Goal: Task Accomplishment & Management: Complete application form

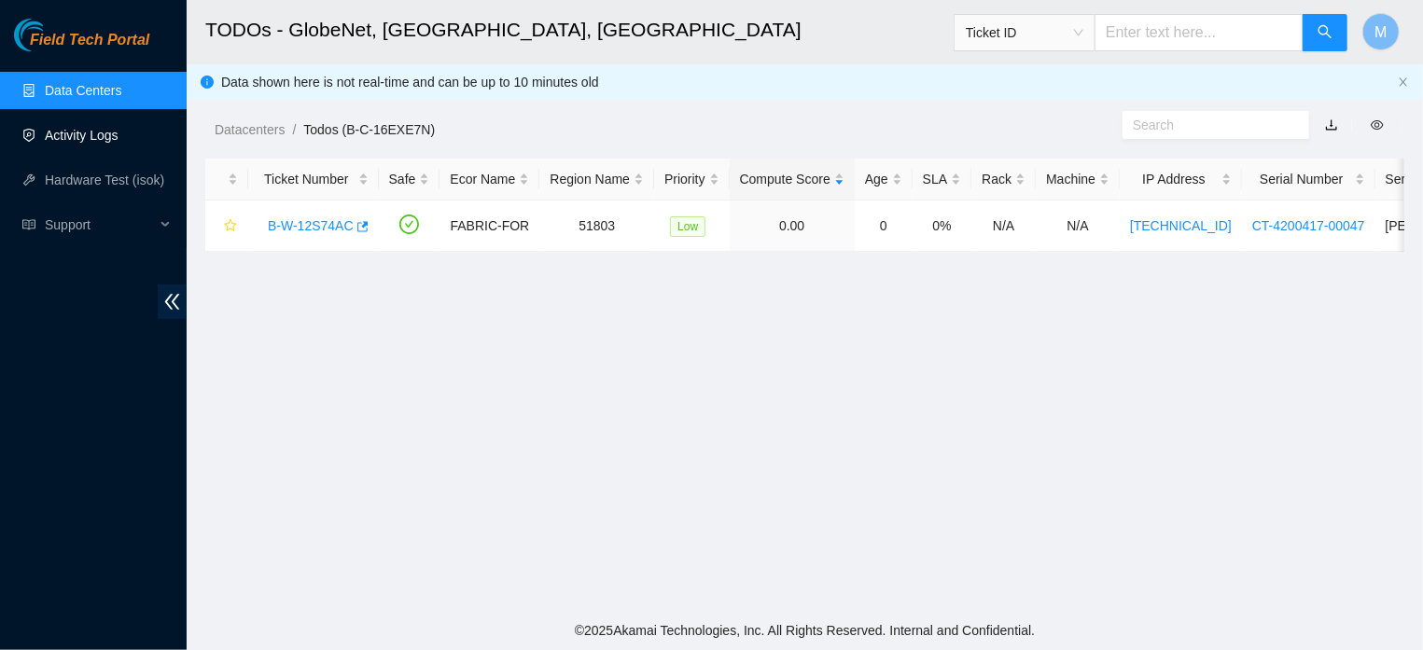
click at [111, 137] on link "Activity Logs" at bounding box center [82, 135] width 74 height 15
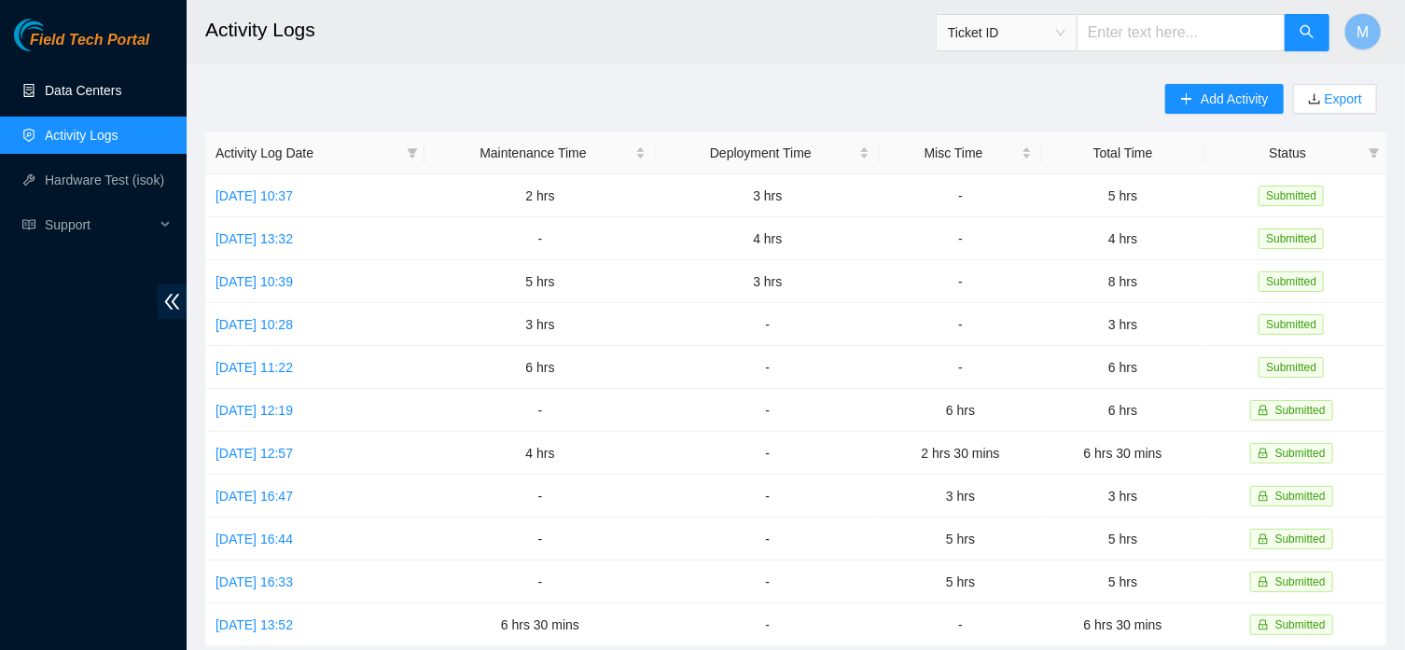
click at [86, 86] on link "Data Centers" at bounding box center [83, 90] width 77 height 15
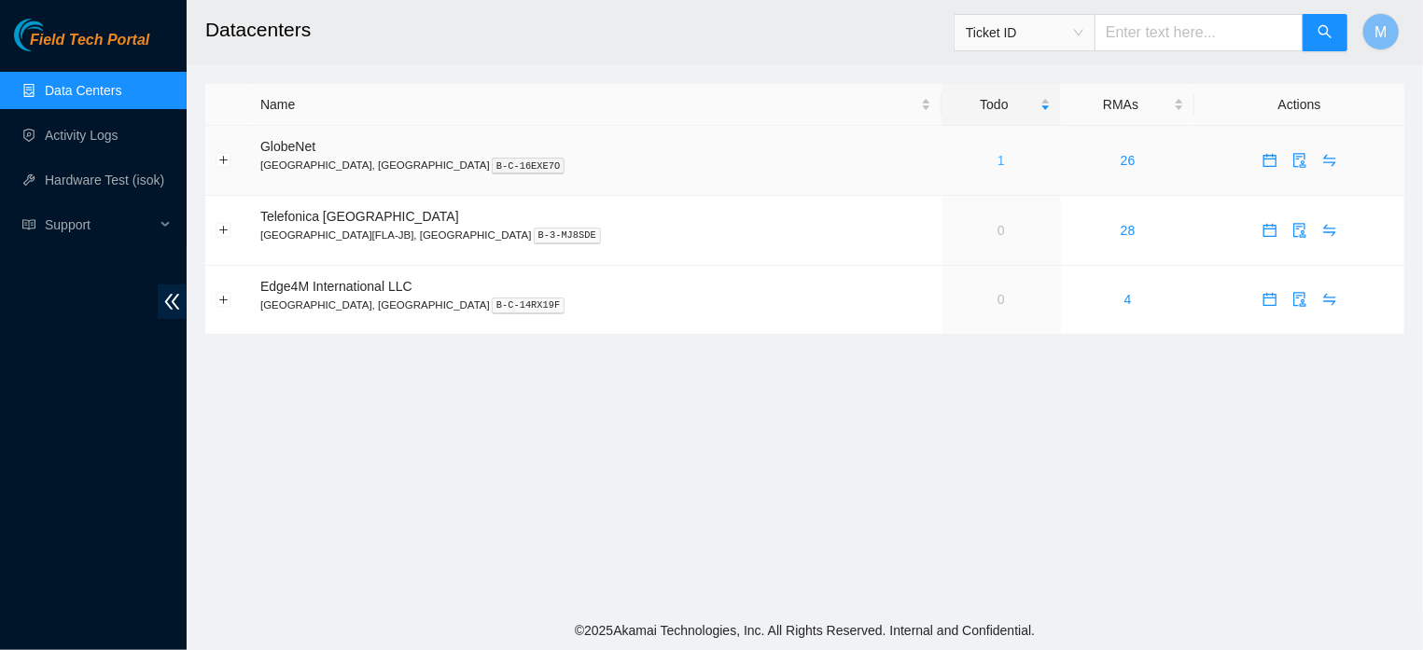
click at [998, 161] on link "1" at bounding box center [1001, 160] width 7 height 15
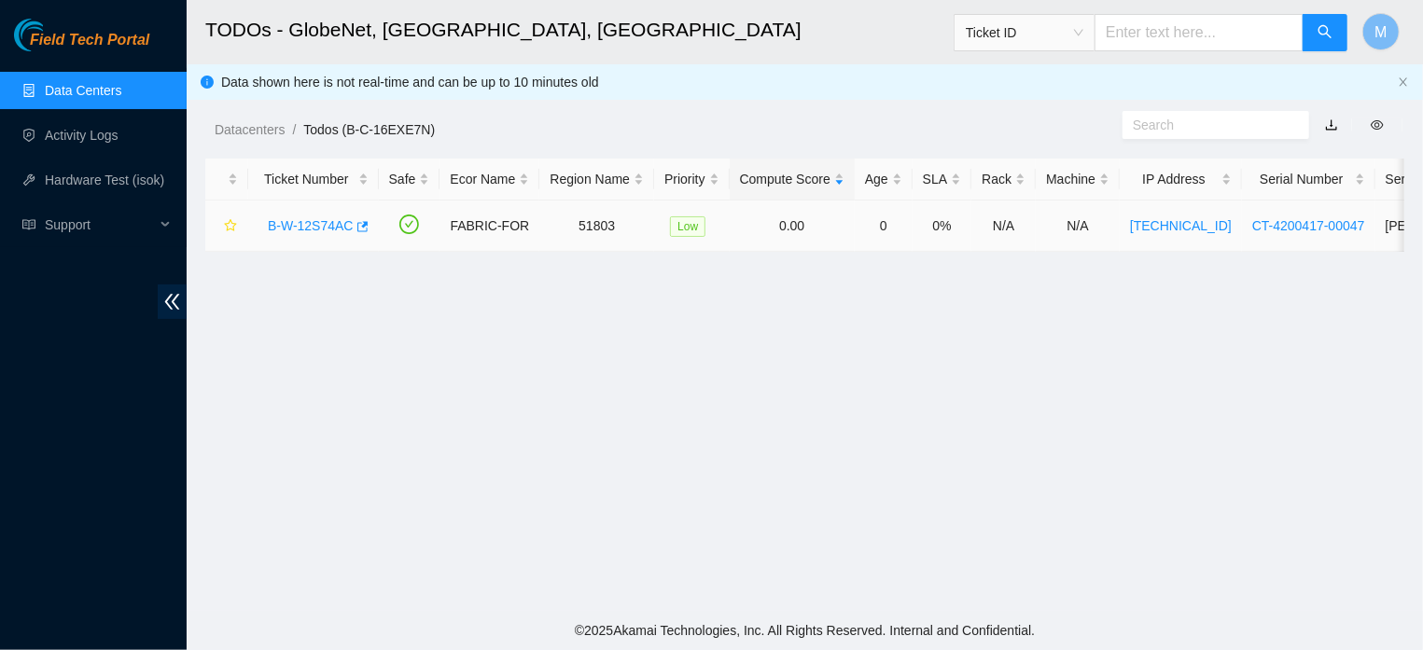
click at [333, 232] on link "B-W-12S74AC" at bounding box center [311, 225] width 86 height 15
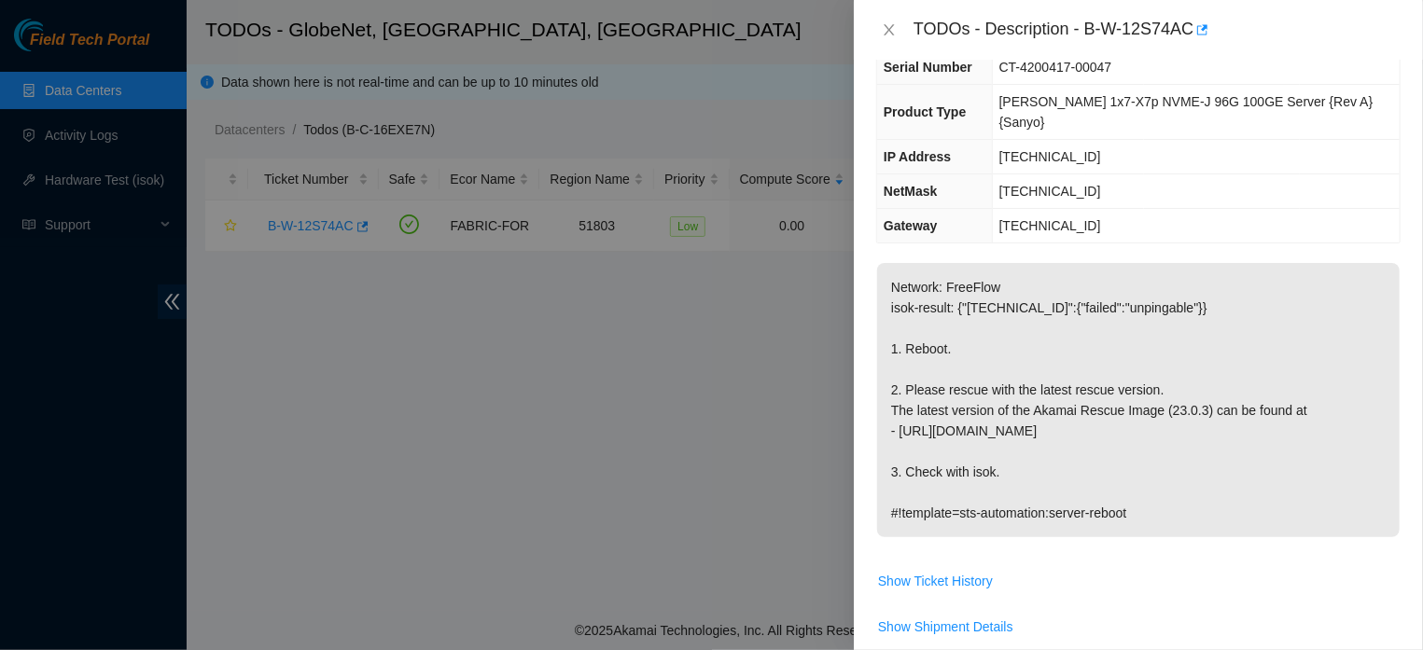
scroll to position [160, 0]
drag, startPoint x: 892, startPoint y: 244, endPoint x: 1149, endPoint y: 469, distance: 341.9
click at [1149, 469] on p "Network: FreeFlow isok-result: {"95.100.255.42":{"failed":"unpingable"}} 1. Reb…" at bounding box center [1138, 397] width 523 height 274
copy p "Network: FreeFlow isok-result: {"95.100.255.42":{"failed":"unpingable"}} 1. Reb…"
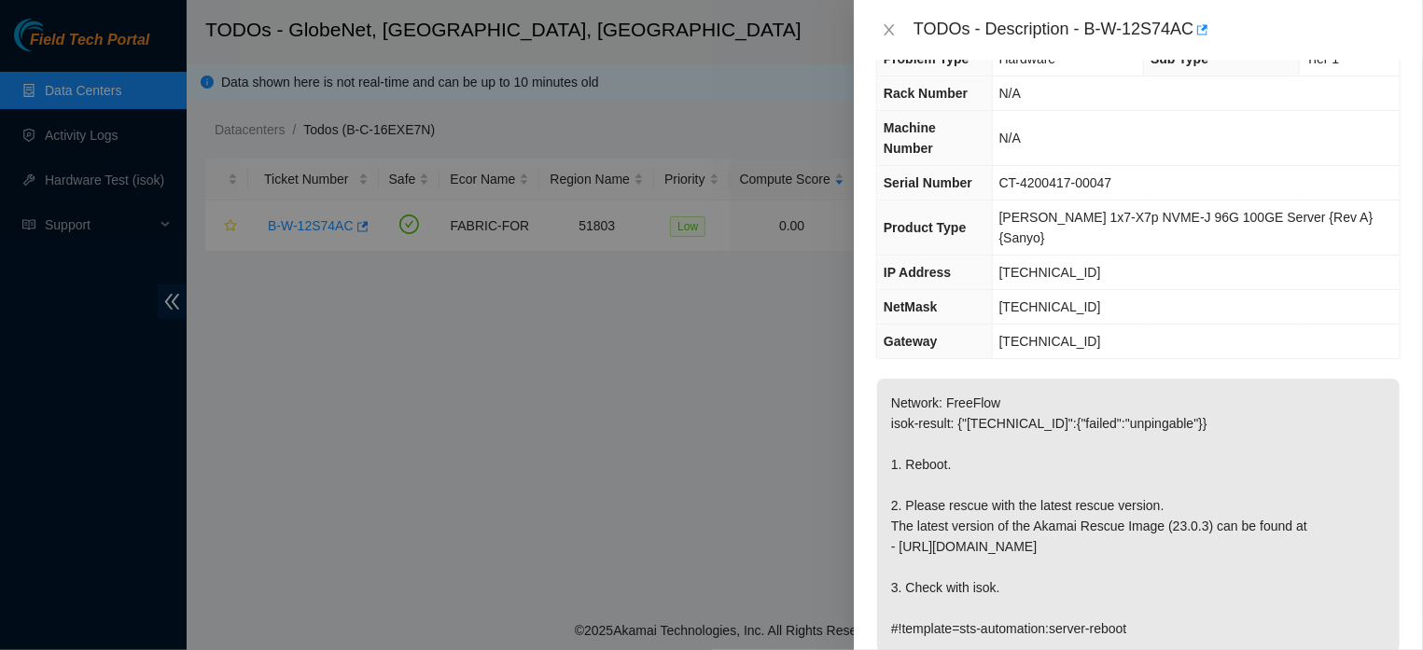
scroll to position [0, 0]
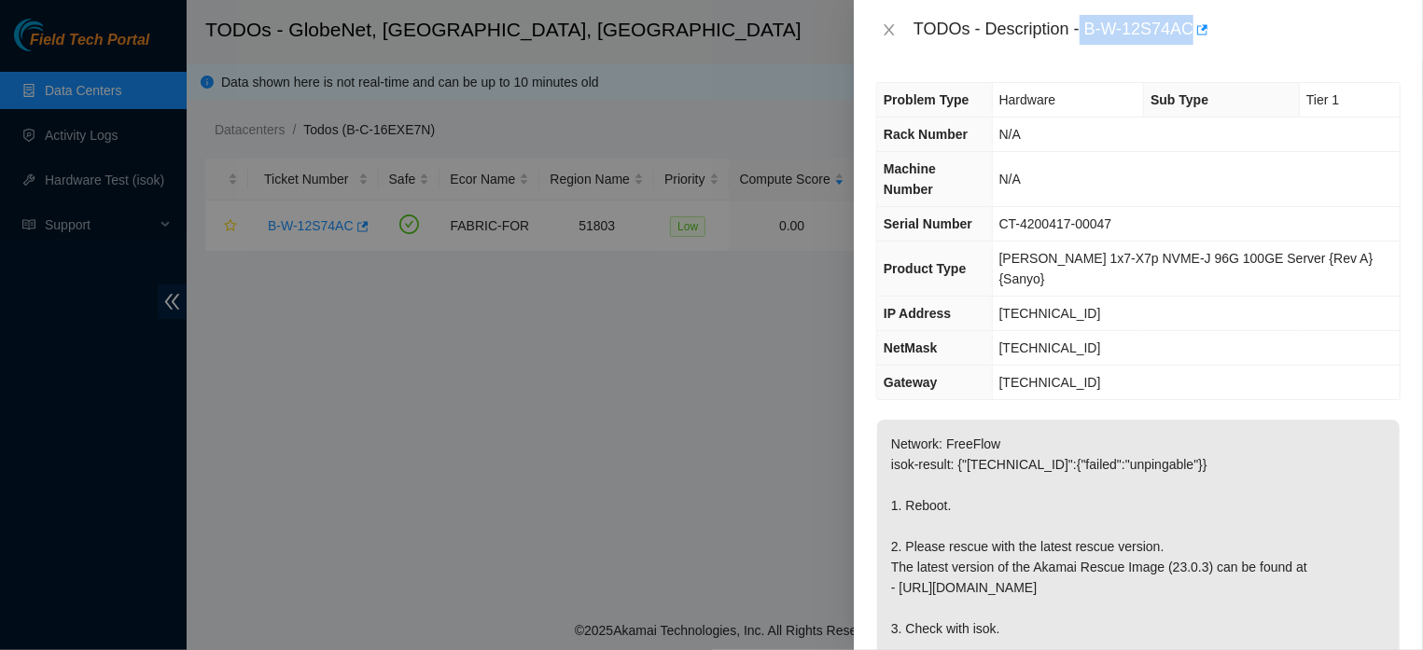
drag, startPoint x: 1180, startPoint y: 34, endPoint x: 1073, endPoint y: 38, distance: 106.5
click at [1073, 38] on div "TODOs - Description - B-W-12S74AC" at bounding box center [1157, 30] width 487 height 30
copy div "B-W-12S74AC"
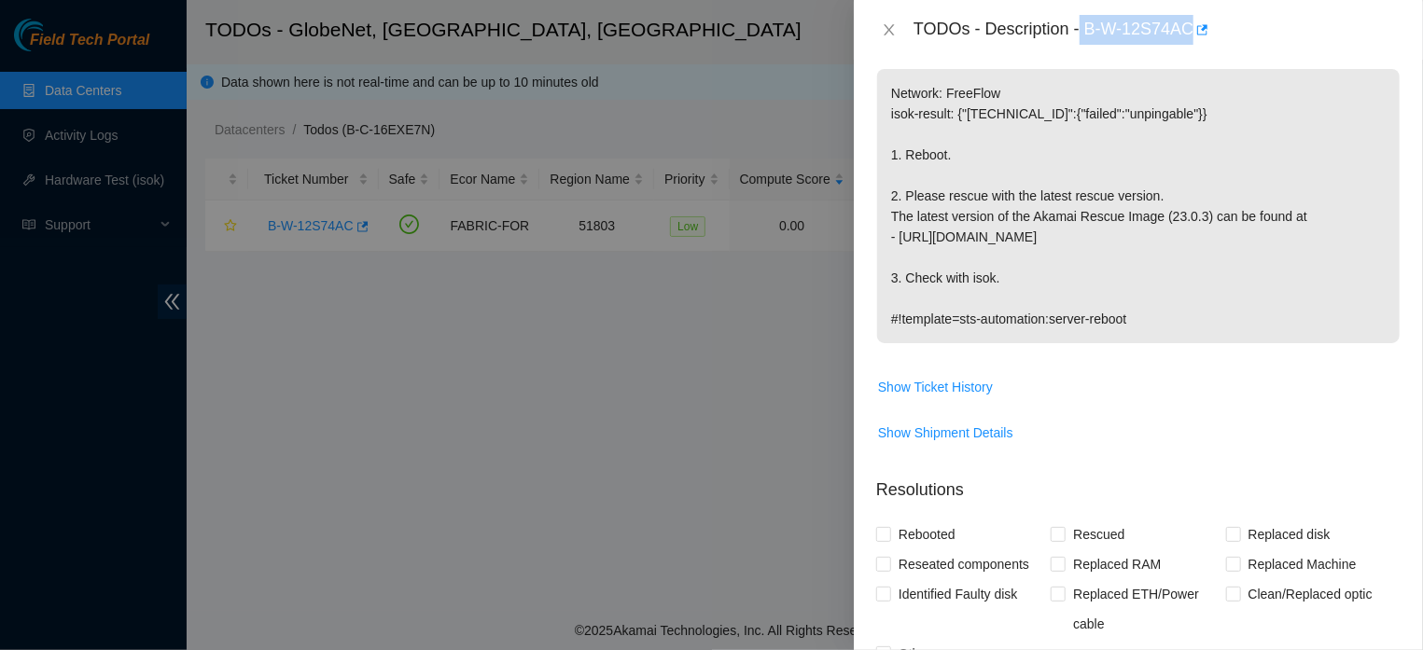
scroll to position [555, 0]
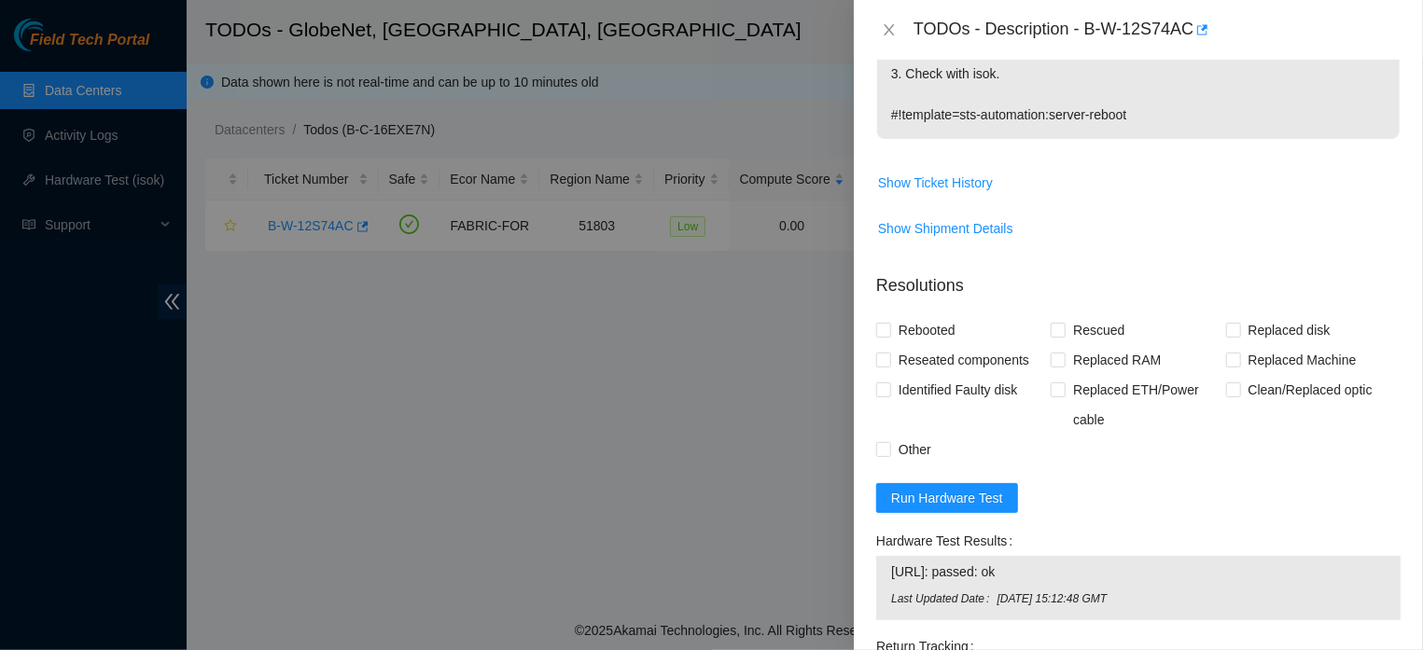
click at [626, 358] on div at bounding box center [711, 325] width 1423 height 650
click at [926, 488] on span "Run Hardware Test" at bounding box center [947, 498] width 112 height 21
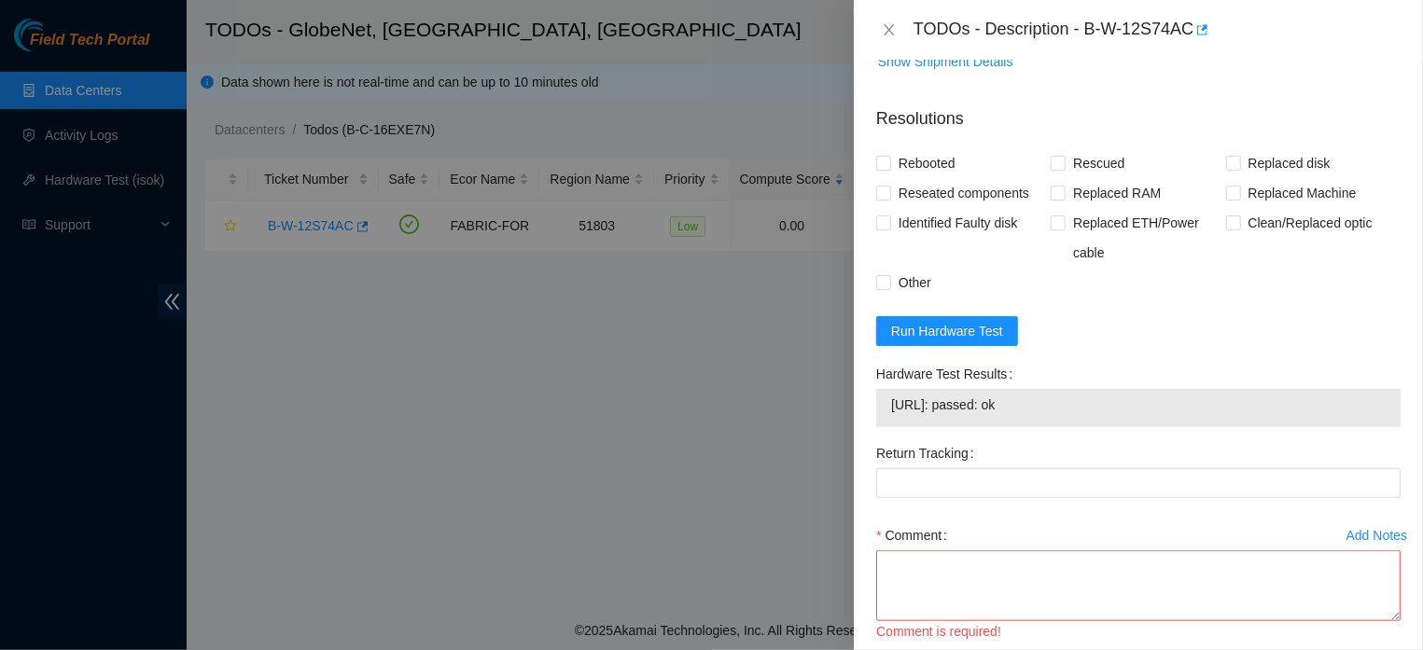
scroll to position [780, 0]
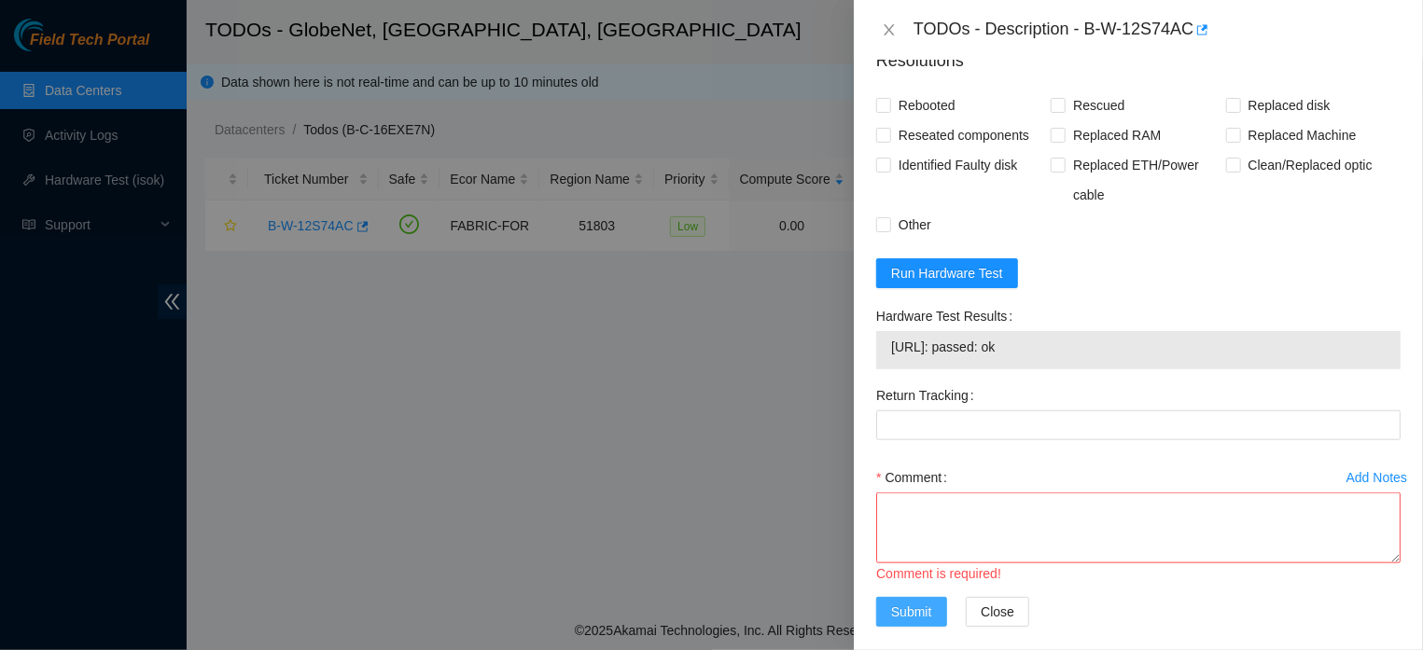
click at [901, 602] on span "Submit" at bounding box center [911, 612] width 41 height 21
click at [937, 493] on textarea "Comment" at bounding box center [1138, 528] width 524 height 71
paste textarea "RESCUE, SETTINGS AND ISOK WERE DONE"
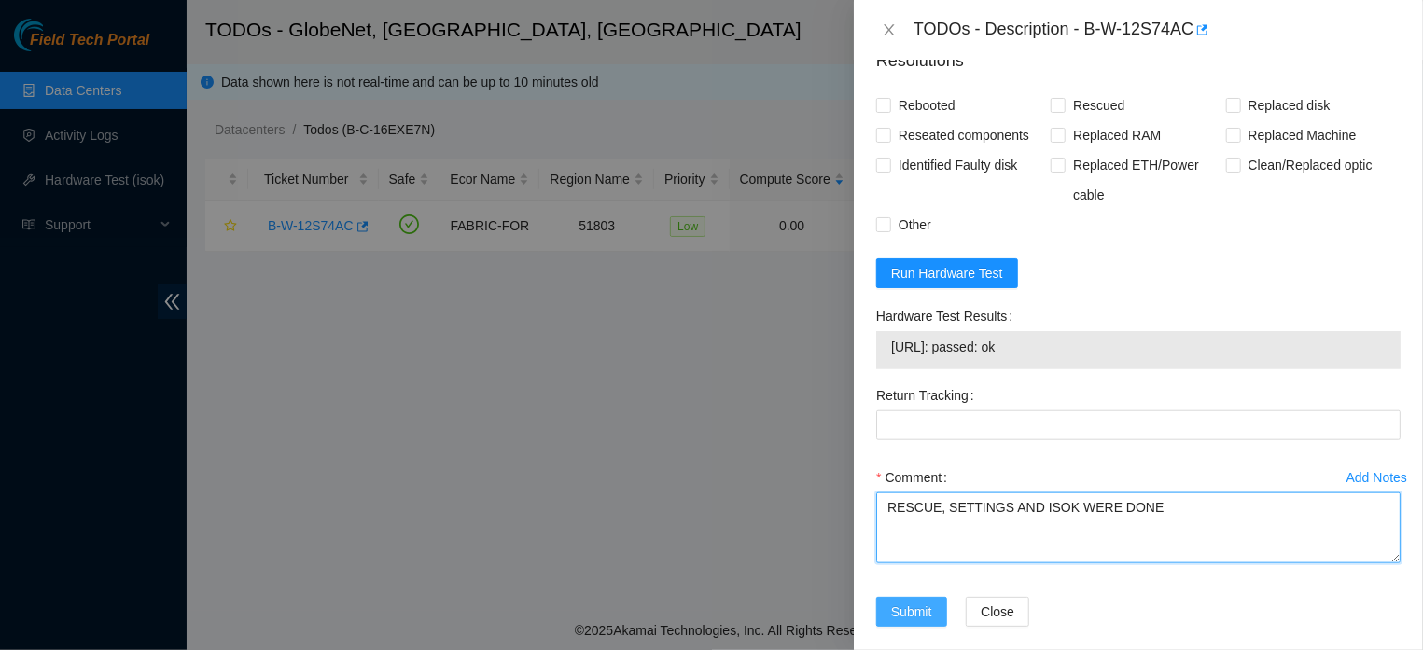
type textarea "RESCUE, SETTINGS AND ISOK WERE DONE"
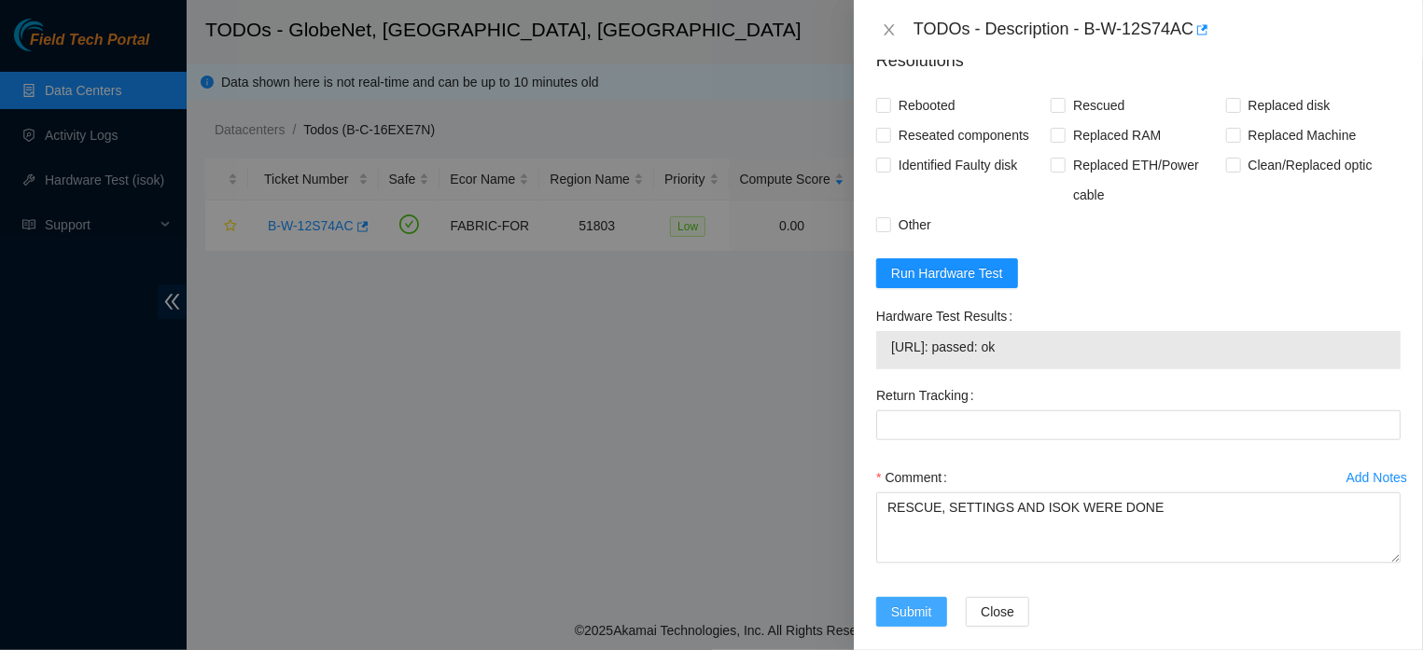
click at [924, 602] on span "Submit" at bounding box center [911, 612] width 41 height 21
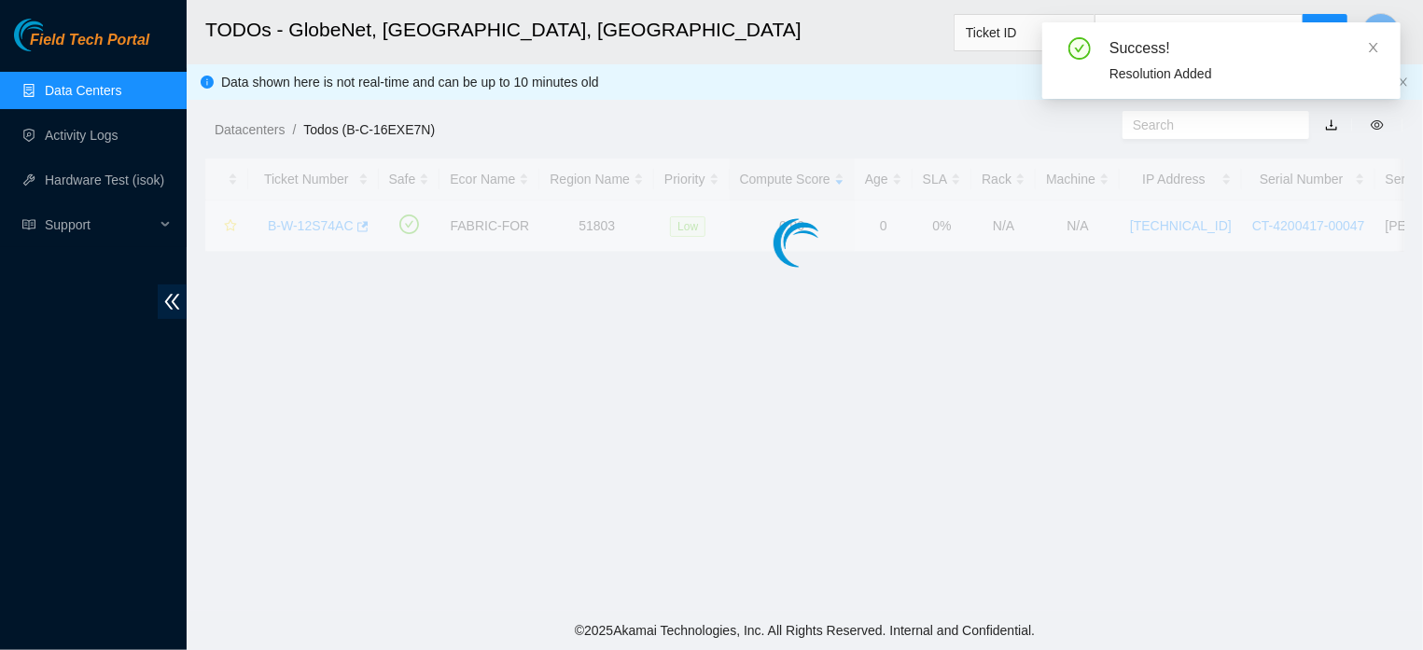
scroll to position [464, 0]
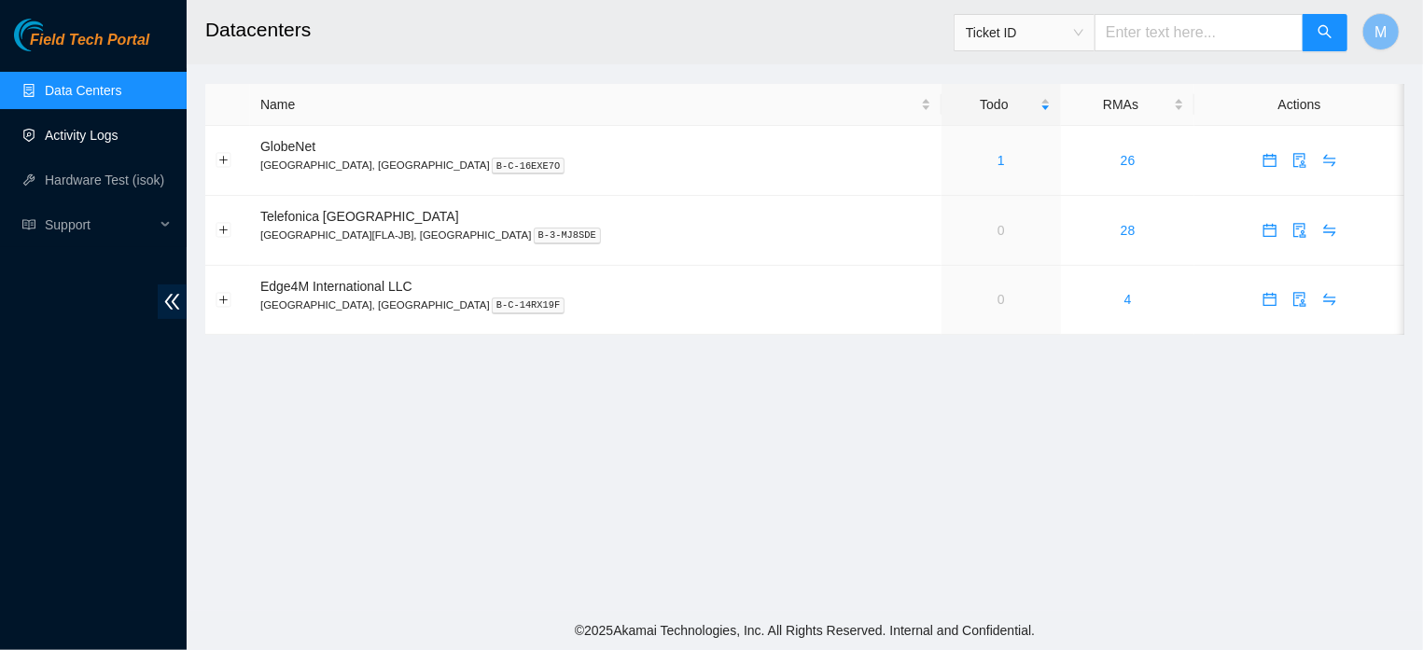
click at [114, 143] on link "Activity Logs" at bounding box center [82, 135] width 74 height 15
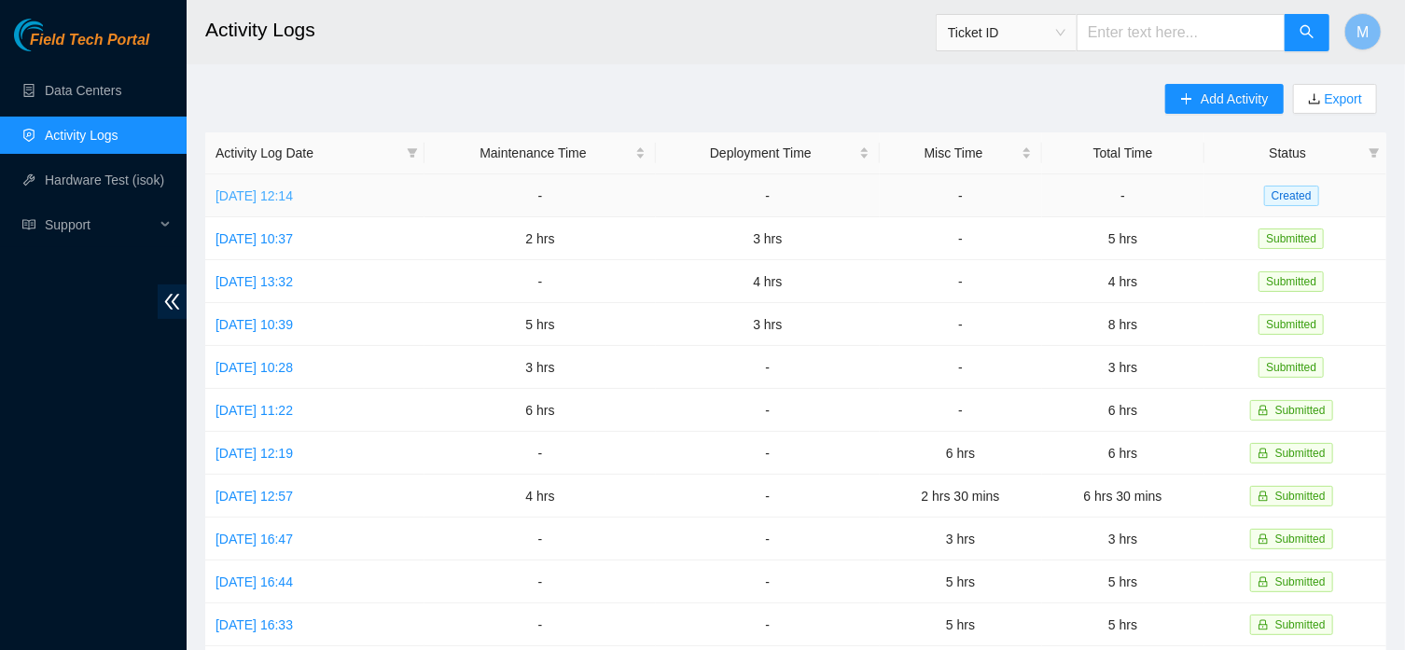
click at [284, 200] on link "[DATE] 12:14" at bounding box center [254, 196] width 77 height 15
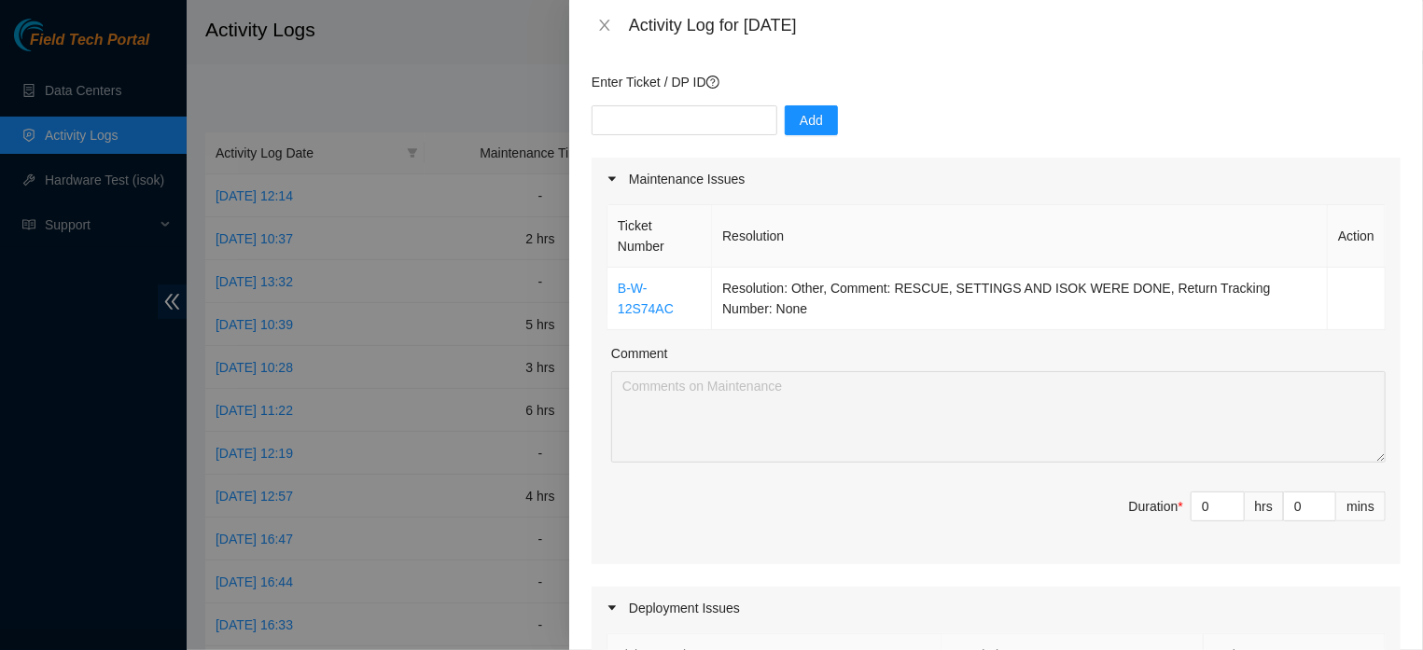
scroll to position [330, 0]
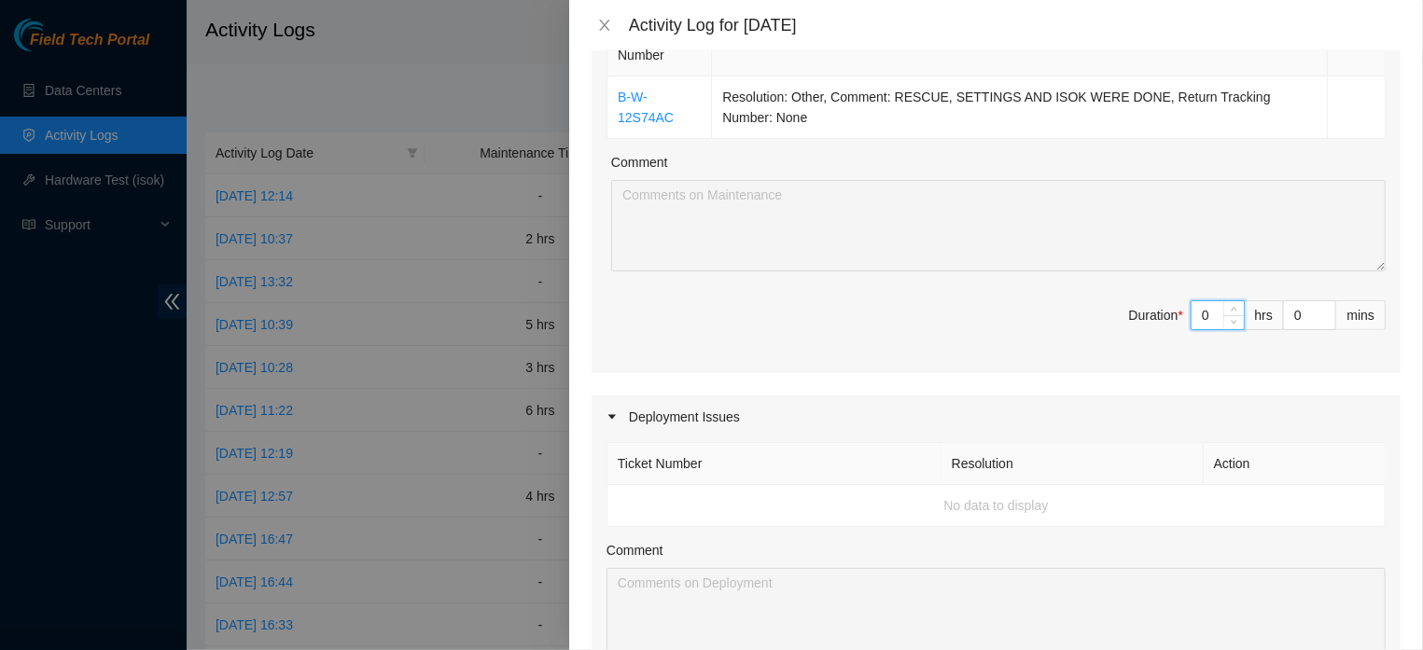
click at [1200, 329] on input "0" at bounding box center [1218, 315] width 52 height 28
type input "1"
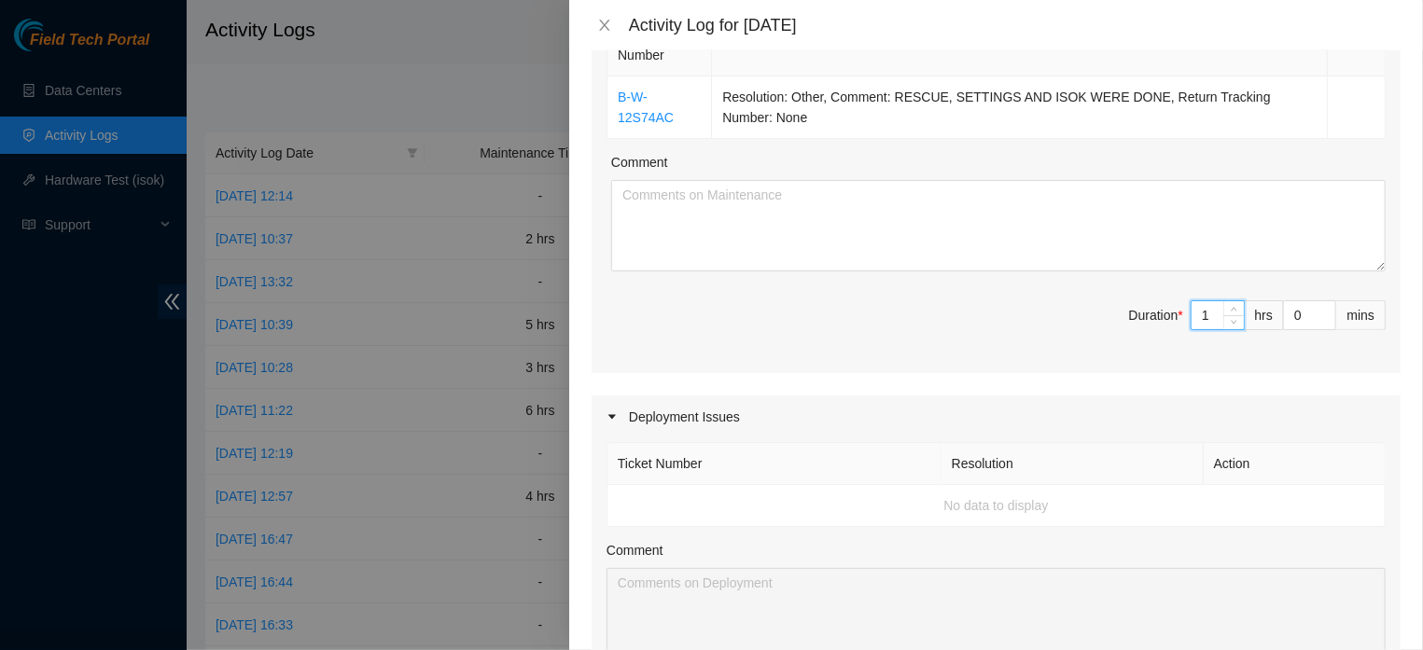
type input "1"
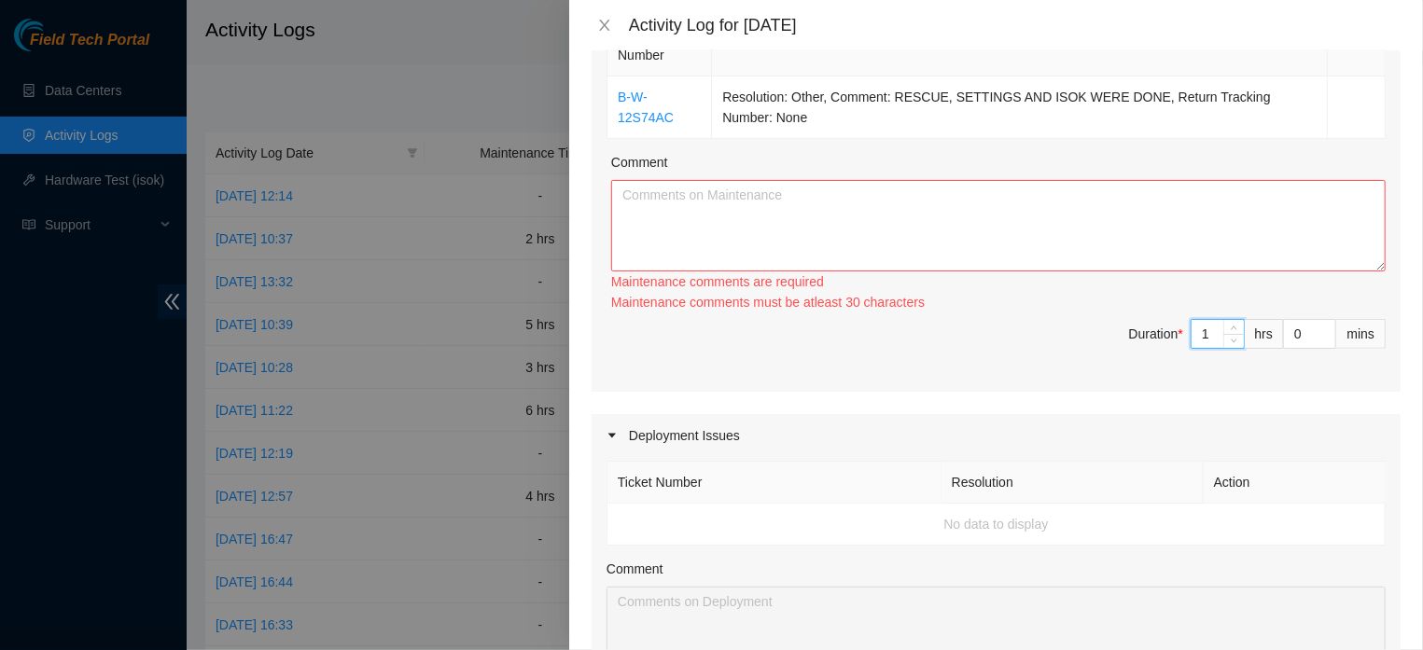
type input "1"
click at [902, 211] on textarea "Comment" at bounding box center [998, 225] width 775 height 91
paste textarea "FOI FEITO RESCUE, CONFIGURAÇÕES E ISOK"
type textarea "FOI FEITO RESCUE, CONFIGURAÇÕES E ISOK"
click at [632, 209] on textarea "Comment" at bounding box center [998, 225] width 775 height 91
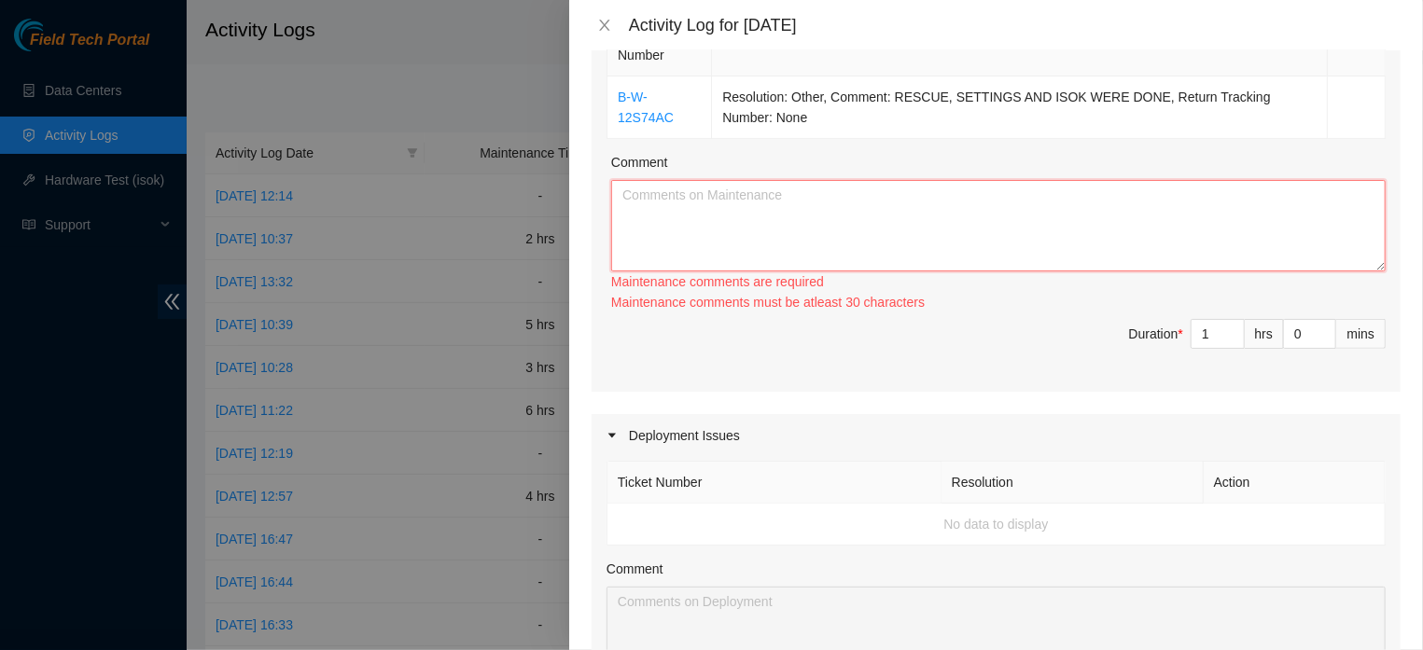
paste textarea "RESCUE, SETTINGS AND ISOK WERE DONE"
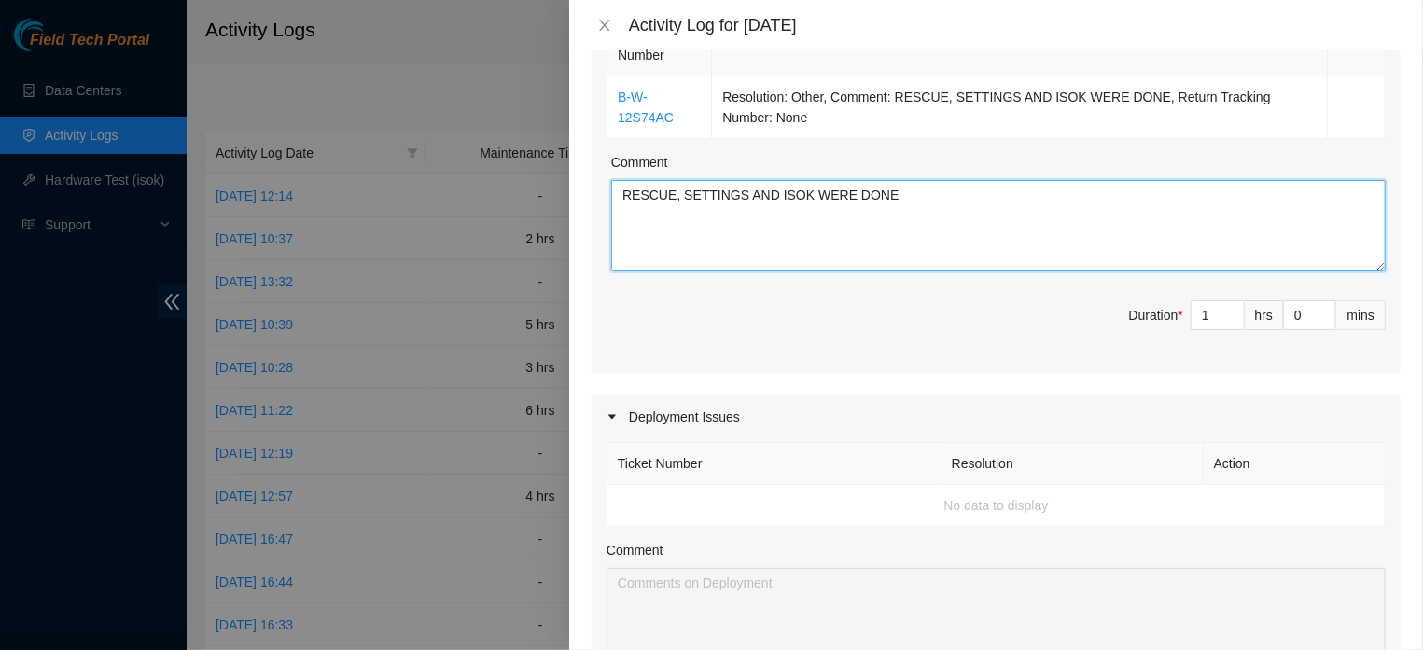
type textarea "RESCUE, SETTINGS AND ISOK WERE DONE"
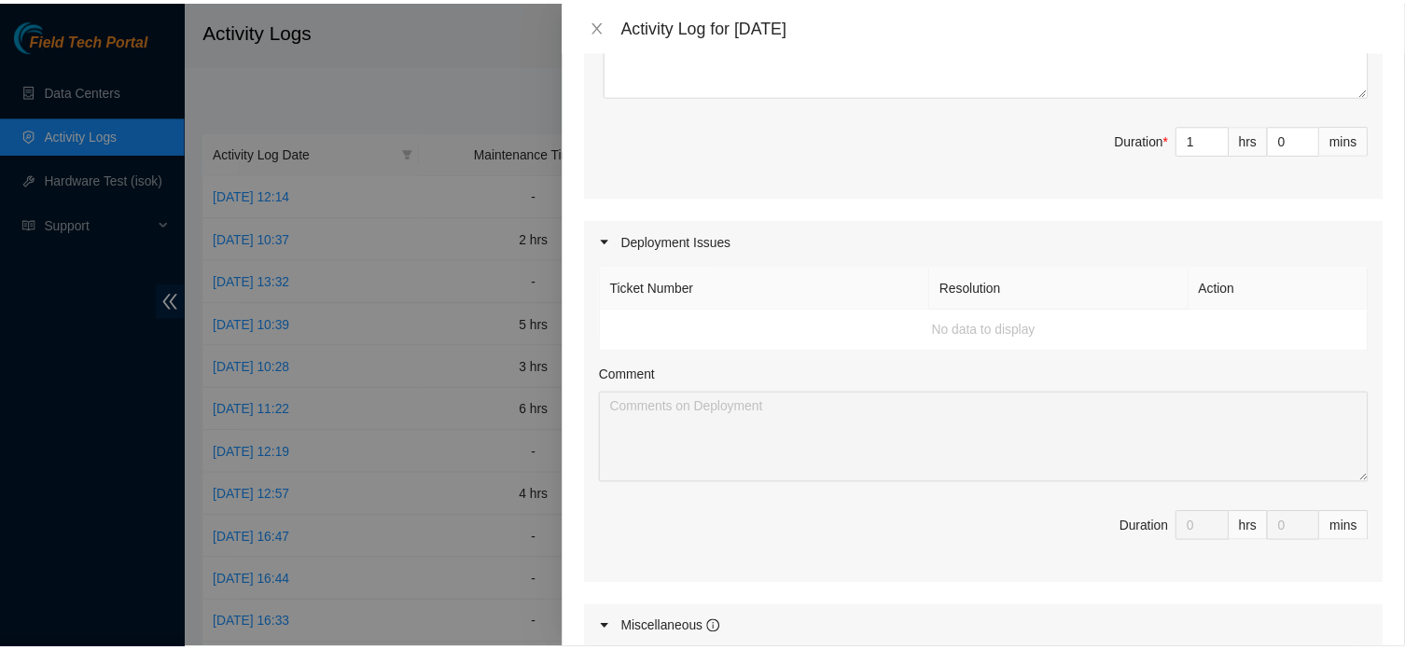
scroll to position [962, 0]
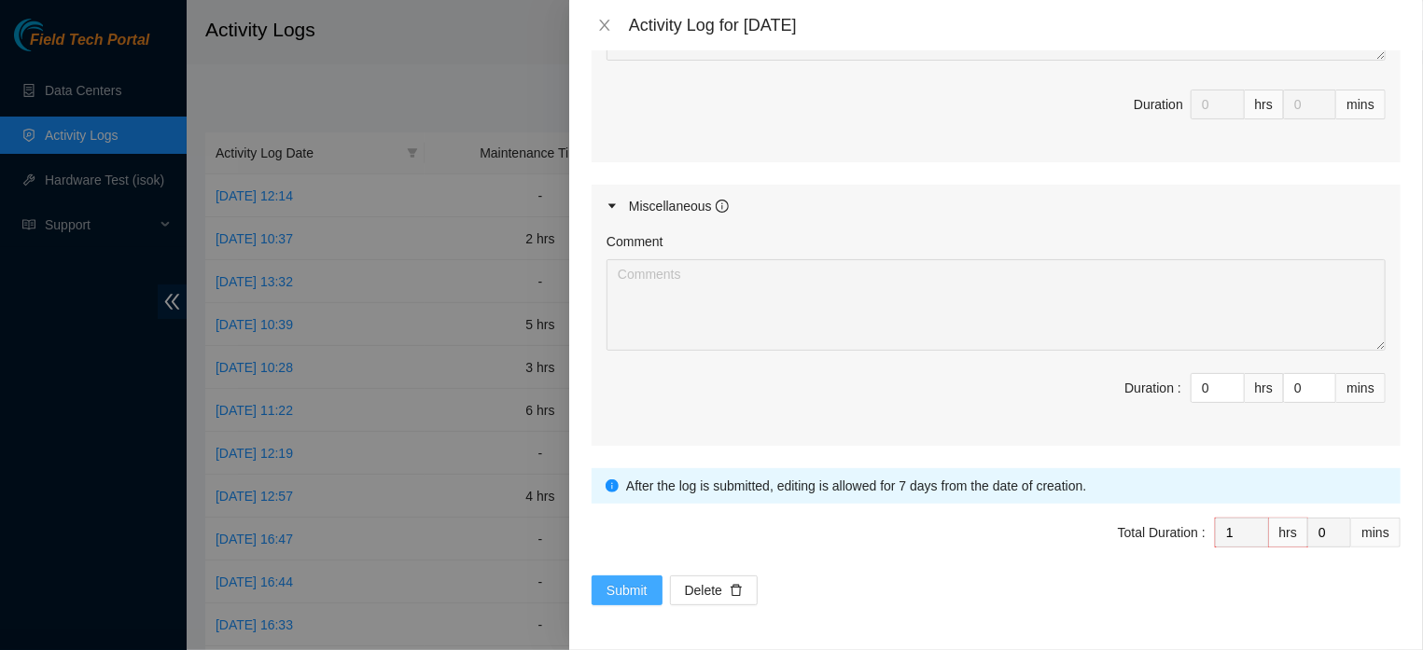
click at [613, 601] on span "Submit" at bounding box center [627, 590] width 41 height 21
